Goal: Navigation & Orientation: Find specific page/section

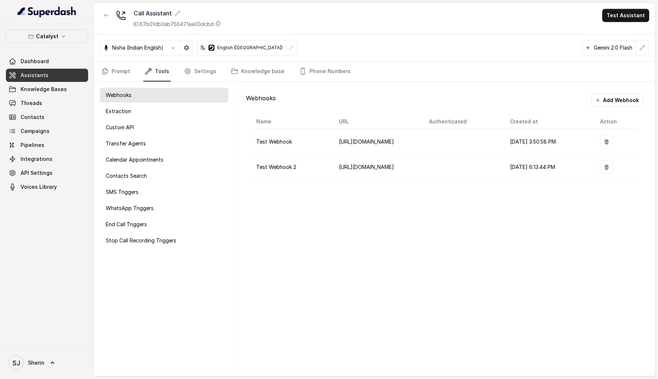
click at [349, 18] on div "Call Assistant ID: 67b01db3ab756471ae00dcbd Test Assistant" at bounding box center [374, 18] width 561 height 31
